Goal: Navigation & Orientation: Find specific page/section

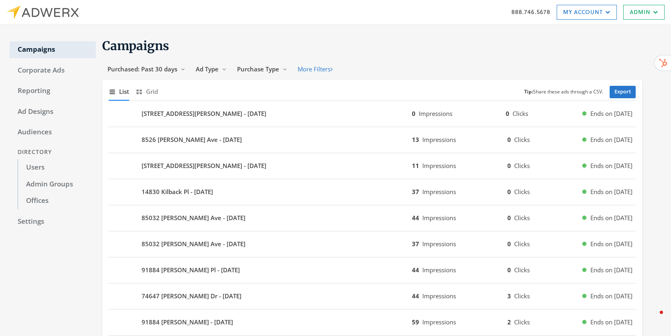
click at [338, 43] on h1 "Campaigns" at bounding box center [372, 46] width 540 height 16
click at [227, 18] on div "888.746.5678 My Account My Campaigns Account Summary Compliance Dashboard Enter…" at bounding box center [335, 12] width 671 height 24
click at [281, 20] on div "888.746.5678 My Account My Campaigns Account Summary Compliance Dashboard Enter…" at bounding box center [335, 12] width 671 height 24
click at [263, 14] on div "888.746.5678 My Account My Campaigns Account Summary Compliance Dashboard Enter…" at bounding box center [335, 12] width 671 height 24
